Goal: Transaction & Acquisition: Subscribe to service/newsletter

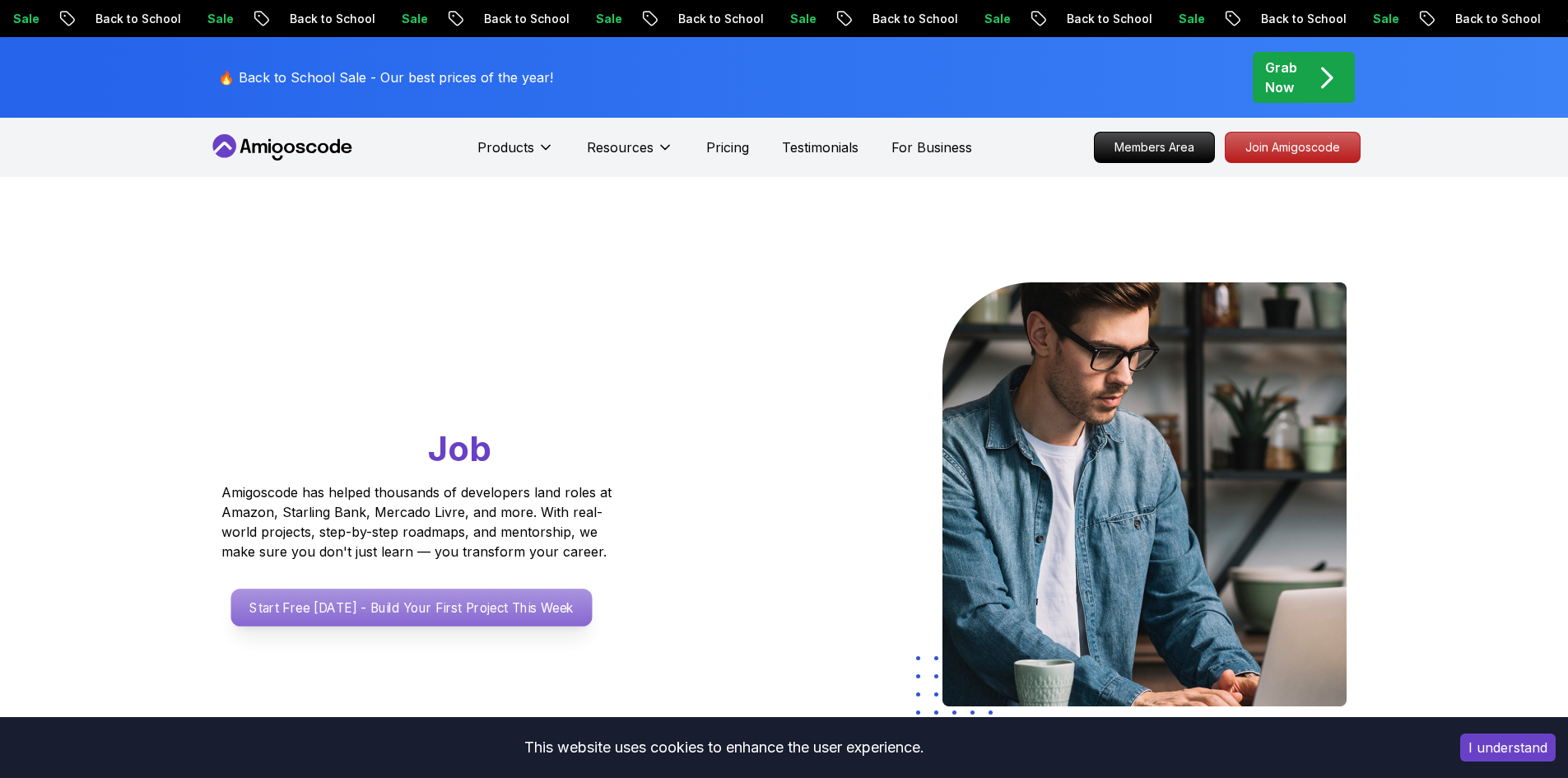
click at [474, 600] on p "Start Free [DATE] - Build Your First Project This Week" at bounding box center [412, 608] width 362 height 38
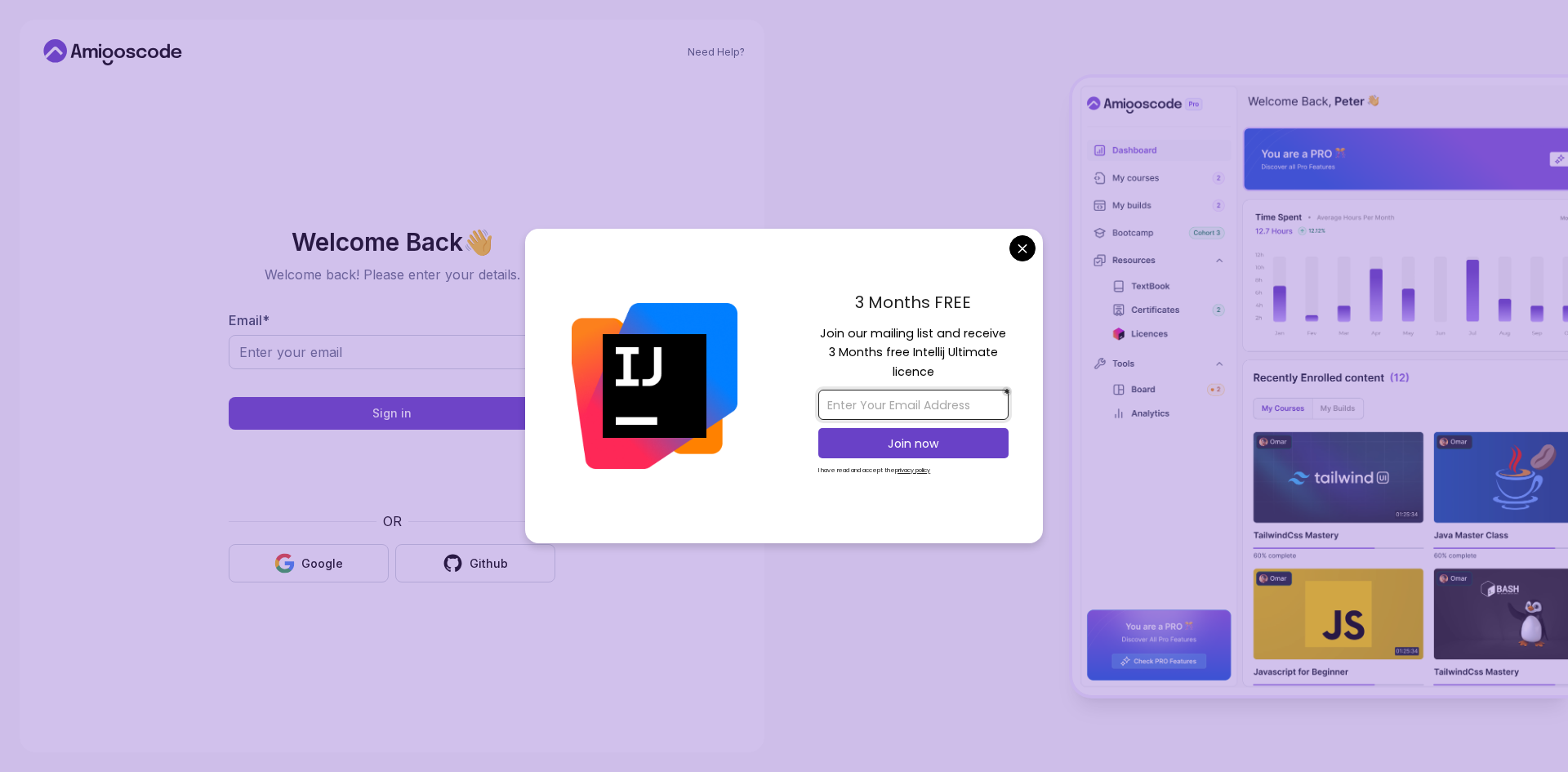
click at [869, 407] on input "email" at bounding box center [914, 405] width 191 height 30
click at [891, 396] on input "email" at bounding box center [914, 405] width 191 height 30
click at [974, 404] on input "benxursafayev5@gamil" at bounding box center [914, 405] width 191 height 30
type input "[EMAIL_ADDRESS][DOMAIN_NAME]"
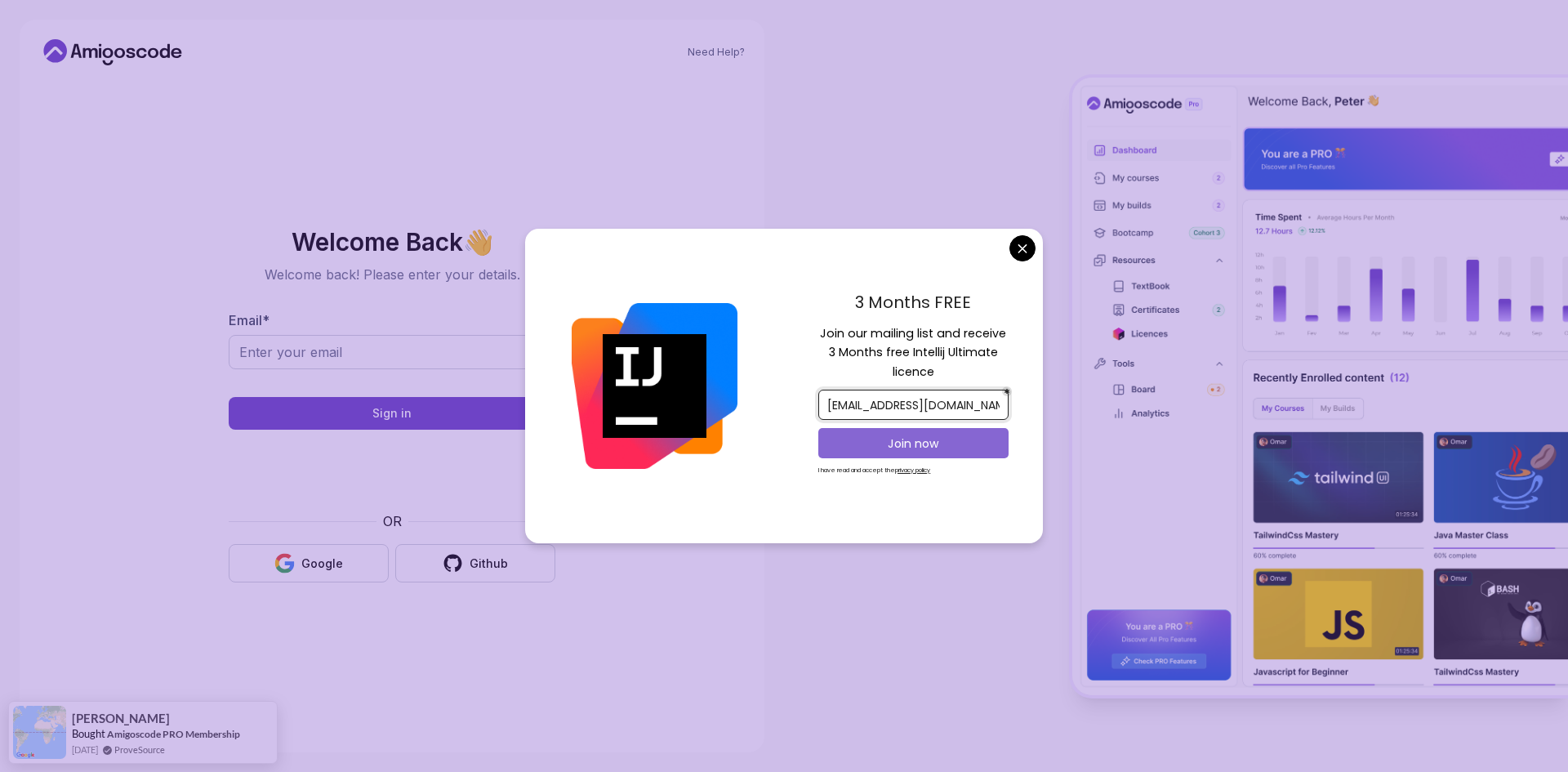
click at [965, 448] on p "Join now" at bounding box center [913, 443] width 154 height 16
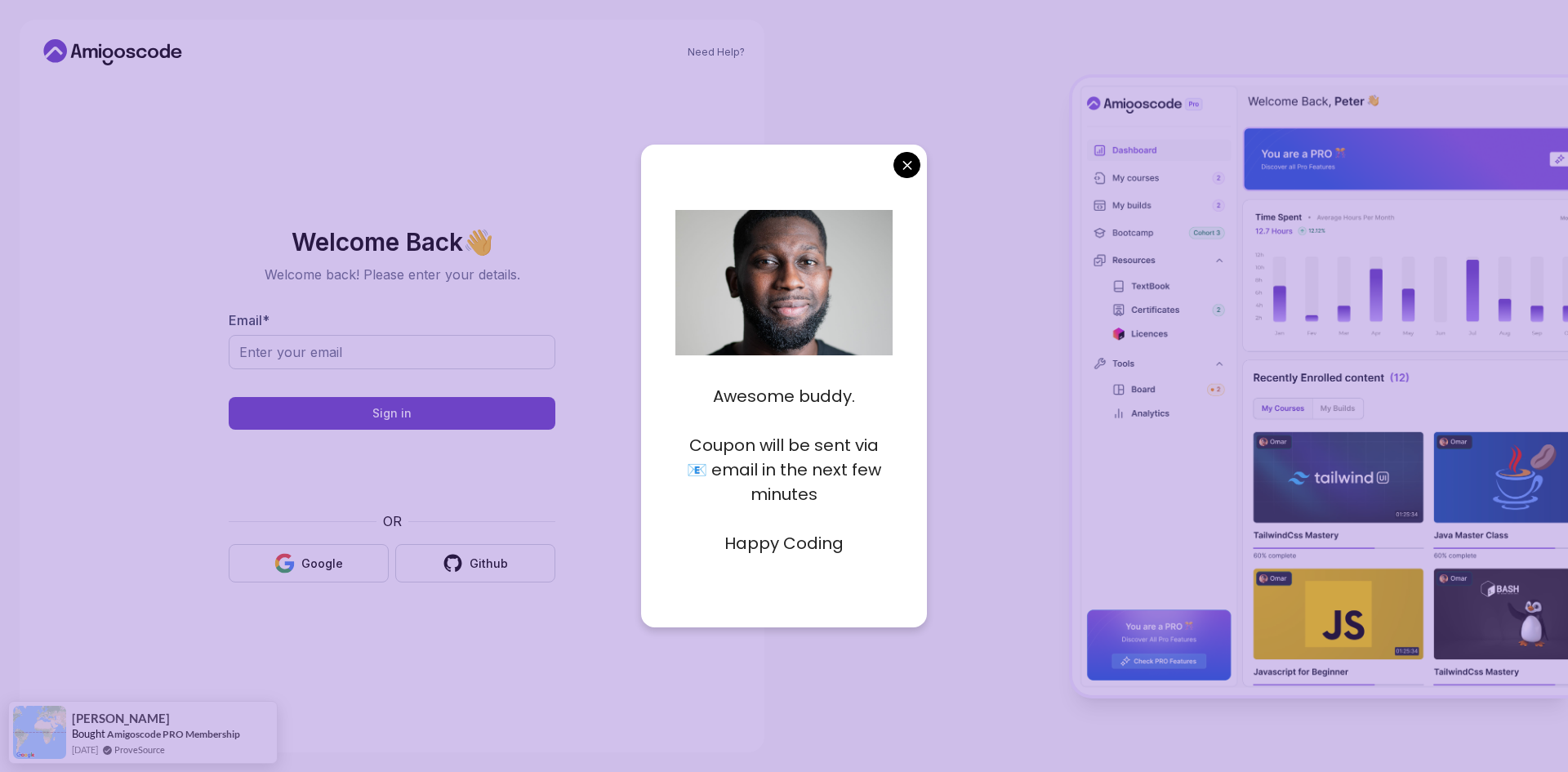
click at [907, 166] on body "Need Help? Welcome Back 👋 Welcome back! Please enter your details. Email * Sign…" at bounding box center [784, 386] width 1568 height 772
